Goal: Navigation & Orientation: Go to known website

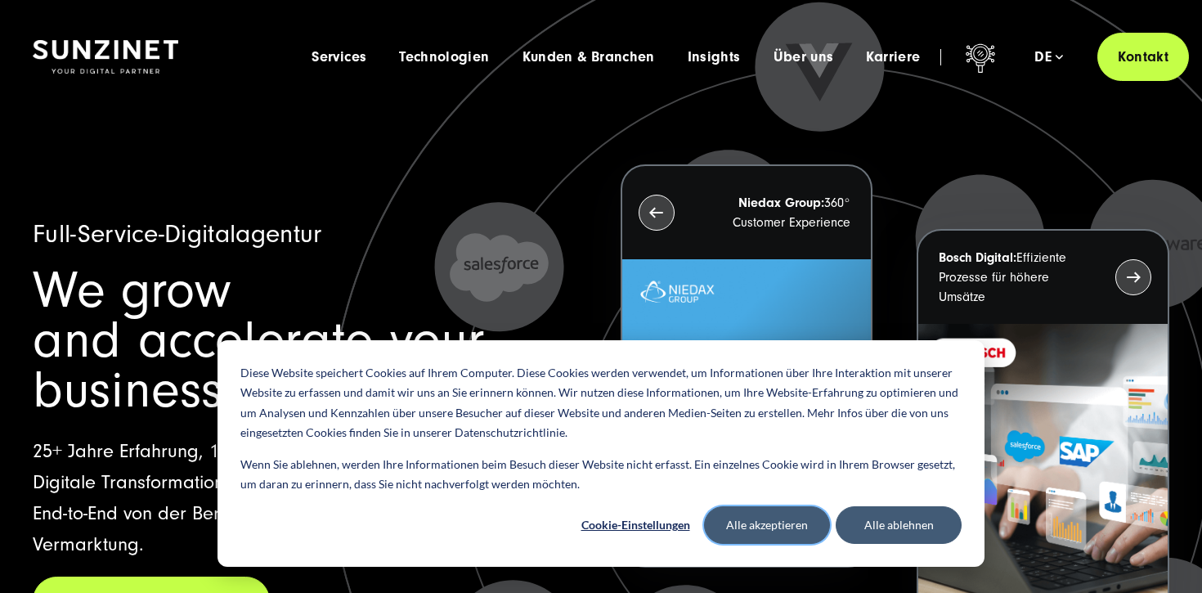
click at [782, 521] on button "Alle akzeptieren" at bounding box center [767, 525] width 126 height 38
